Goal: Task Accomplishment & Management: Use online tool/utility

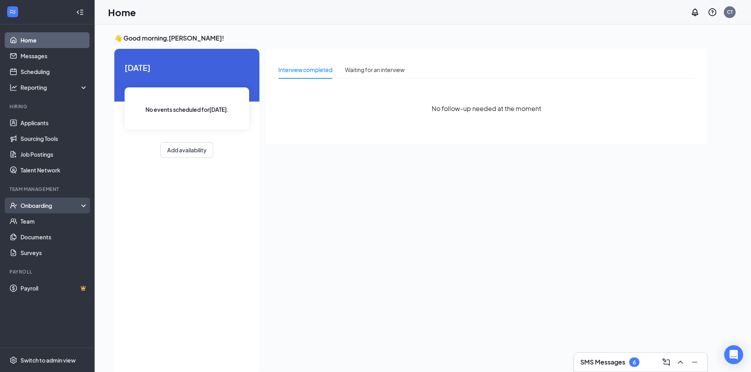
click at [48, 204] on div "Onboarding" at bounding box center [50, 206] width 61 height 8
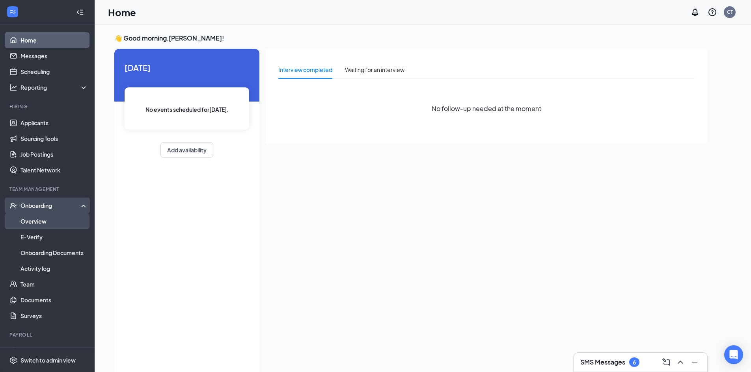
click at [51, 226] on link "Overview" at bounding box center [53, 222] width 67 height 16
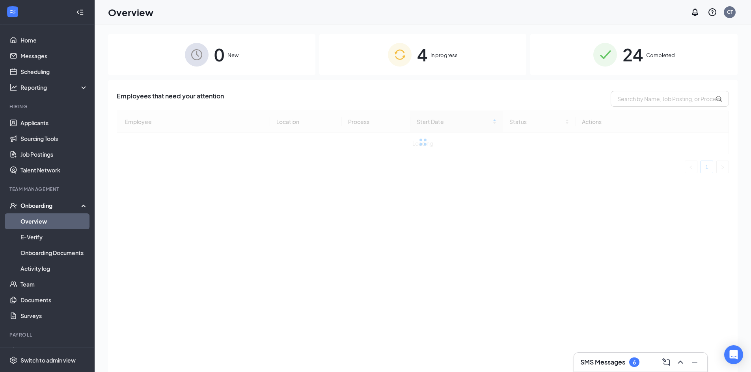
click at [356, 70] on div "4 In progress" at bounding box center [422, 54] width 207 height 41
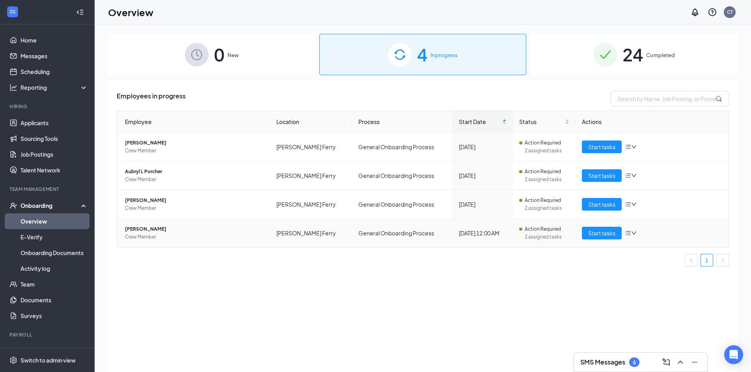
click at [218, 230] on span "[PERSON_NAME]" at bounding box center [194, 229] width 139 height 8
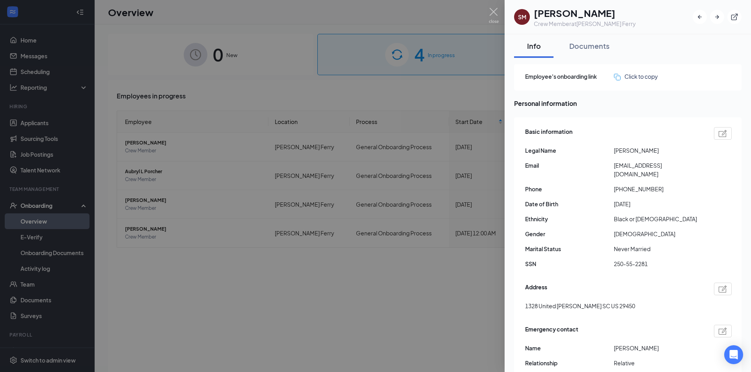
click at [379, 277] on div at bounding box center [375, 186] width 751 height 372
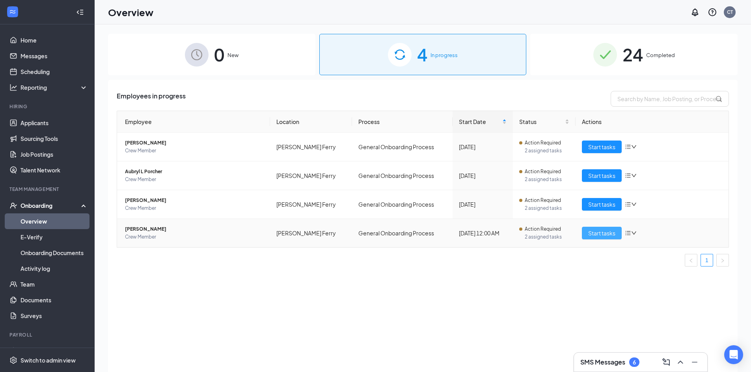
click at [619, 238] on button "Start tasks" at bounding box center [602, 233] width 40 height 13
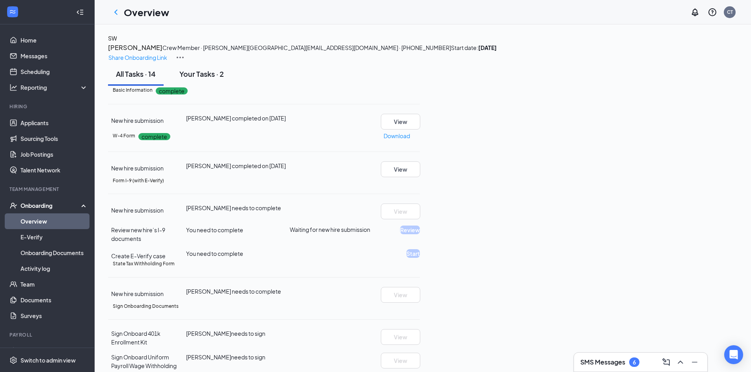
click at [199, 79] on div "Your Tasks · 2" at bounding box center [201, 74] width 45 height 10
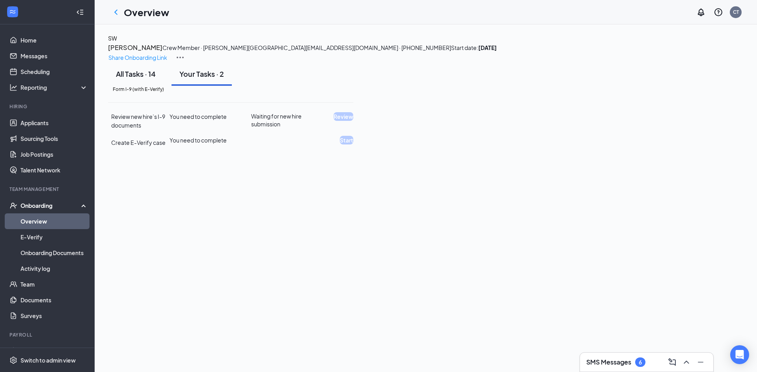
click at [150, 79] on div "All Tasks · 14" at bounding box center [136, 74] width 40 height 10
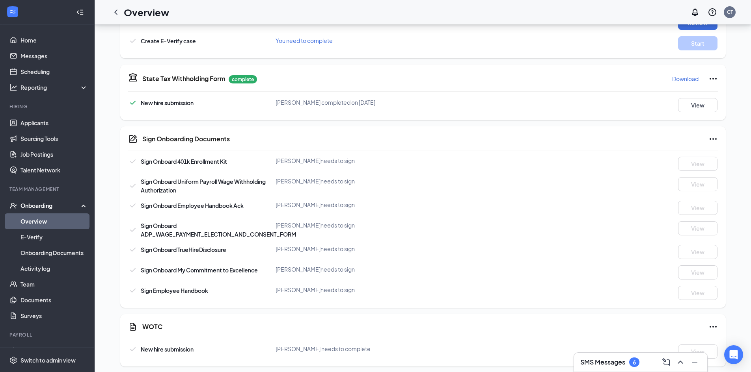
scroll to position [307, 0]
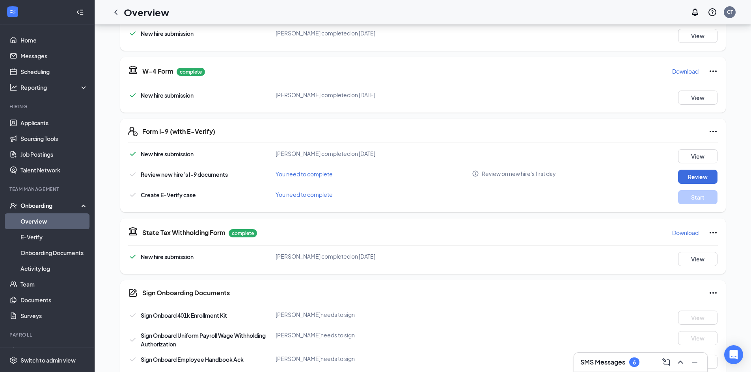
scroll to position [70, 0]
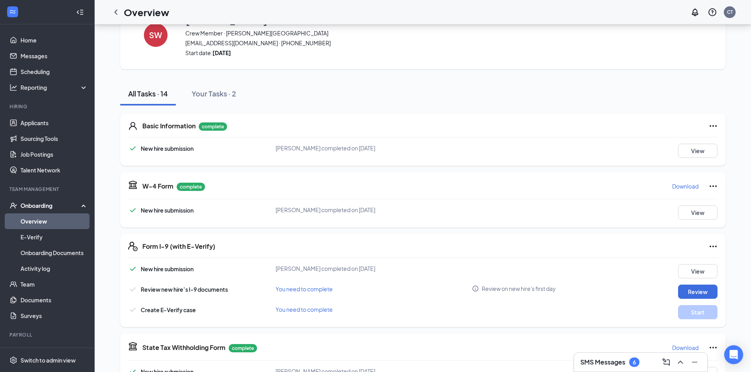
scroll to position [79, 0]
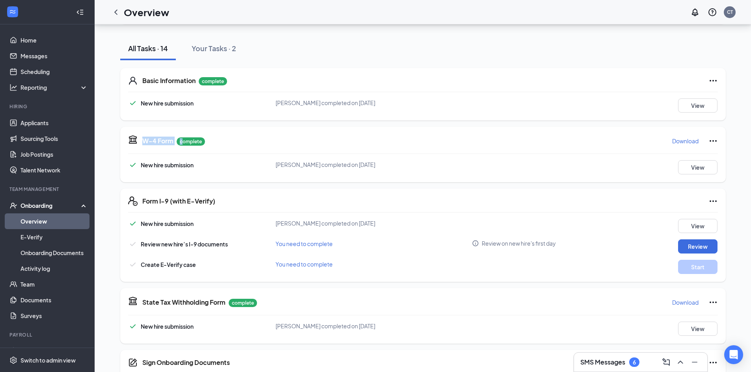
drag, startPoint x: 147, startPoint y: 143, endPoint x: 184, endPoint y: 146, distance: 37.1
click at [184, 146] on div "W-4 Form complete" at bounding box center [173, 141] width 63 height 13
click at [193, 166] on span "New hire submission" at bounding box center [167, 165] width 53 height 7
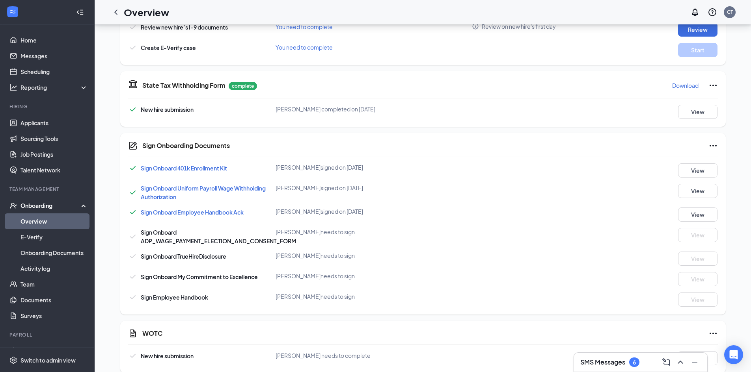
scroll to position [307, 0]
